Goal: Transaction & Acquisition: Register for event/course

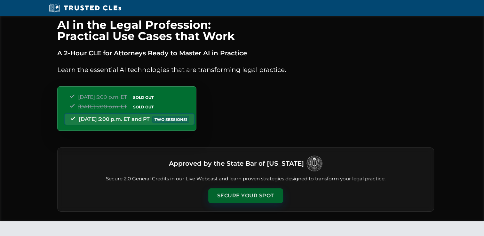
click at [254, 199] on button "Secure Your Spot" at bounding box center [245, 196] width 75 height 15
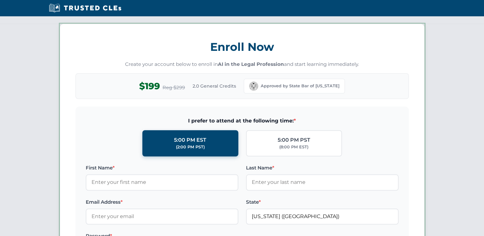
scroll to position [554, 0]
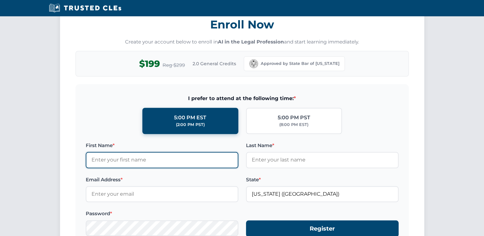
click at [177, 154] on input "First Name *" at bounding box center [162, 160] width 153 height 16
type input "[PERSON_NAME]"
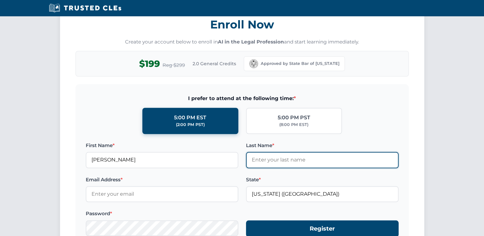
click at [246, 221] on button "Register" at bounding box center [322, 229] width 153 height 17
type input "test123"
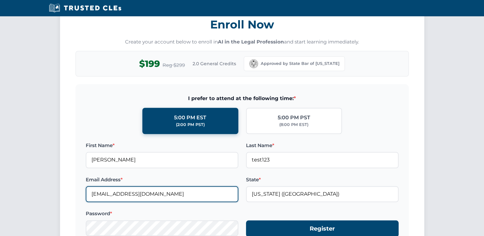
type input "[EMAIL_ADDRESS][DOMAIN_NAME]"
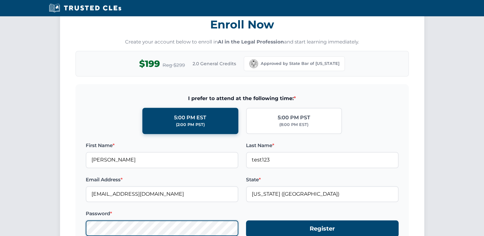
click at [246, 221] on button "Register" at bounding box center [322, 229] width 153 height 17
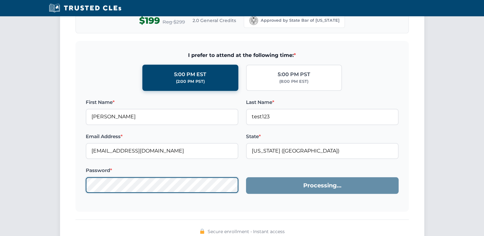
scroll to position [602, 0]
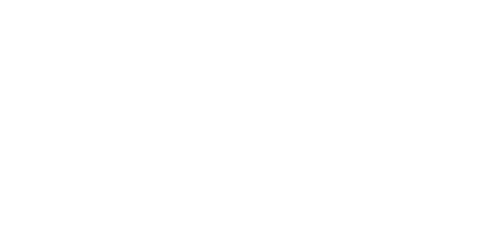
select select "[GEOGRAPHIC_DATA]"
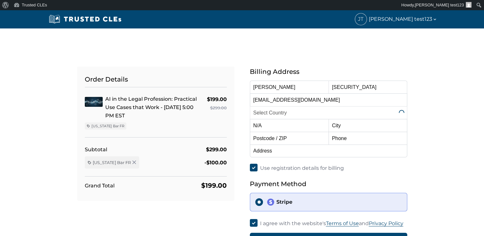
select select "[US_STATE]"
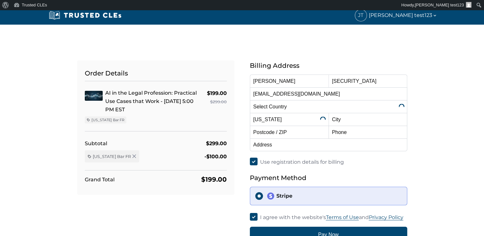
scroll to position [6, 0]
